Goal: Information Seeking & Learning: Learn about a topic

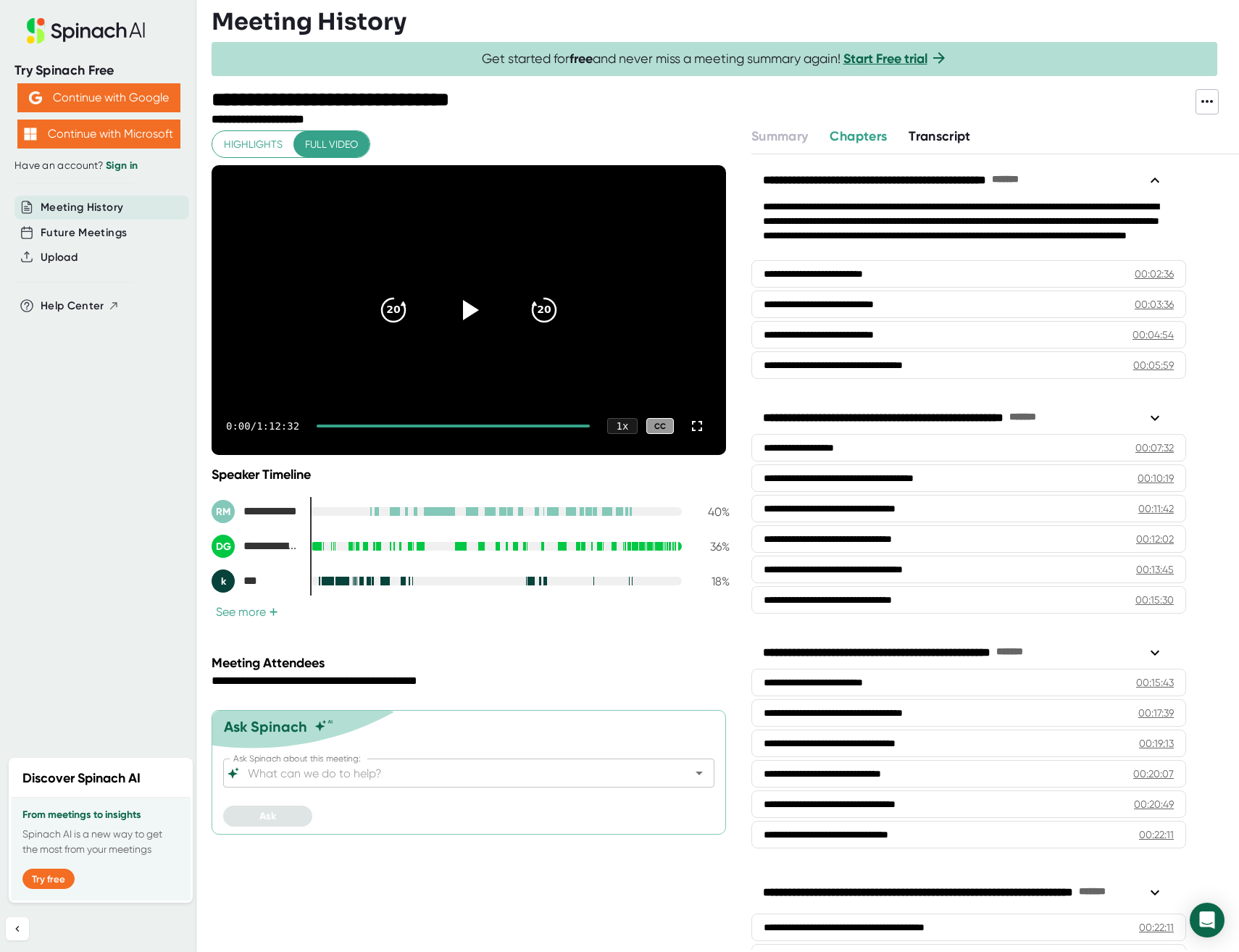
click at [965, 139] on span "Transcript" at bounding box center [940, 136] width 62 height 16
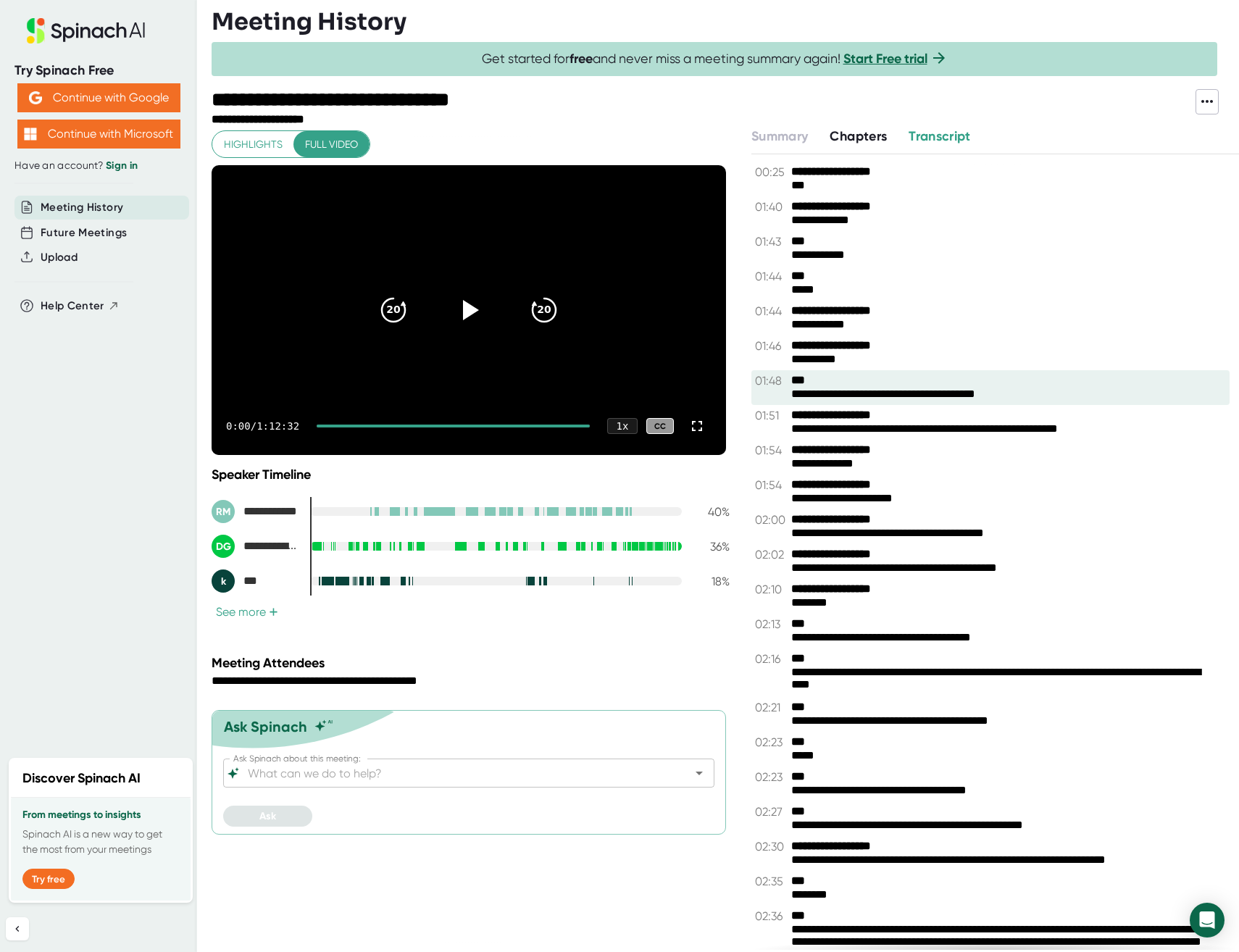
scroll to position [34868, 0]
